Goal: Transaction & Acquisition: Book appointment/travel/reservation

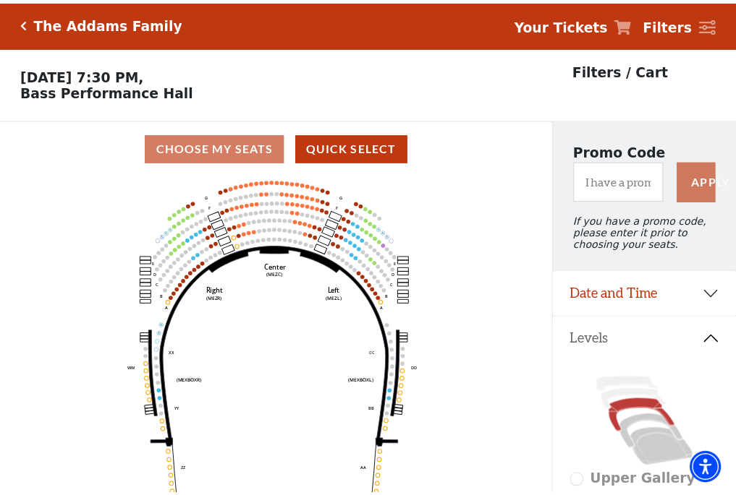
scroll to position [67, 0]
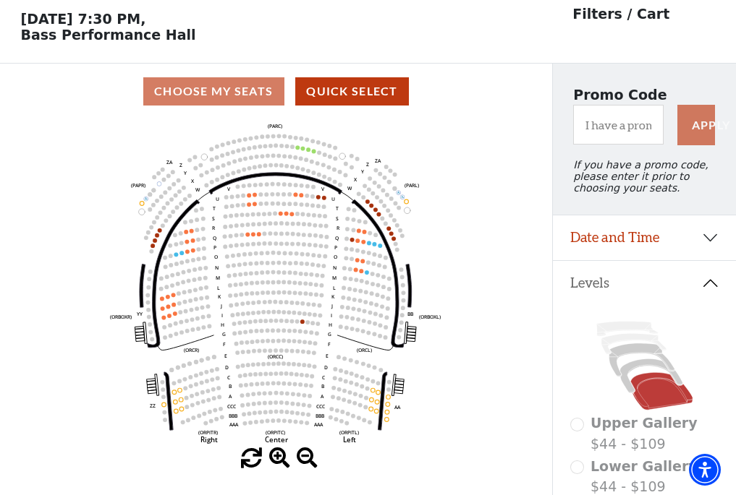
scroll to position [67, 0]
